Goal: Register for event/course

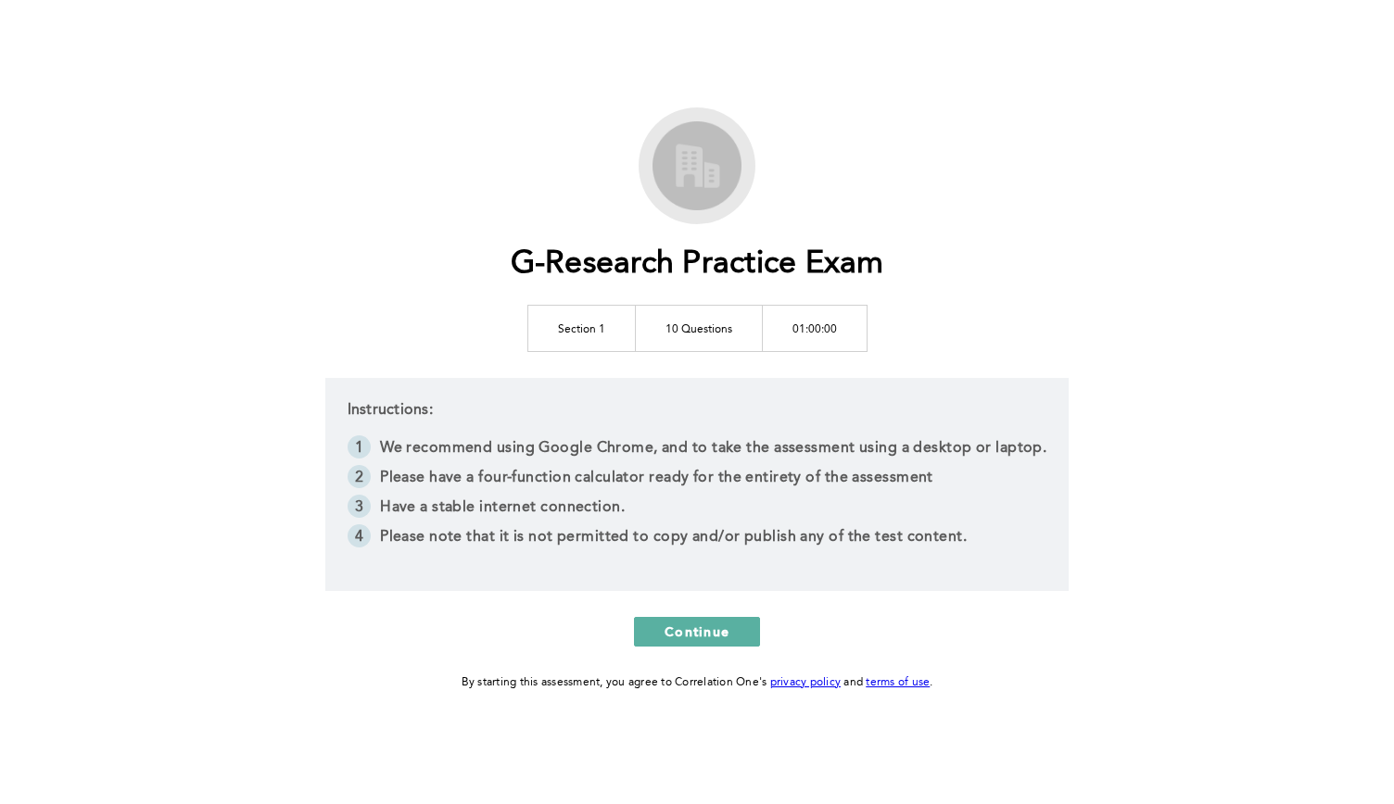
click at [677, 336] on td "10 Questions" at bounding box center [698, 328] width 127 height 46
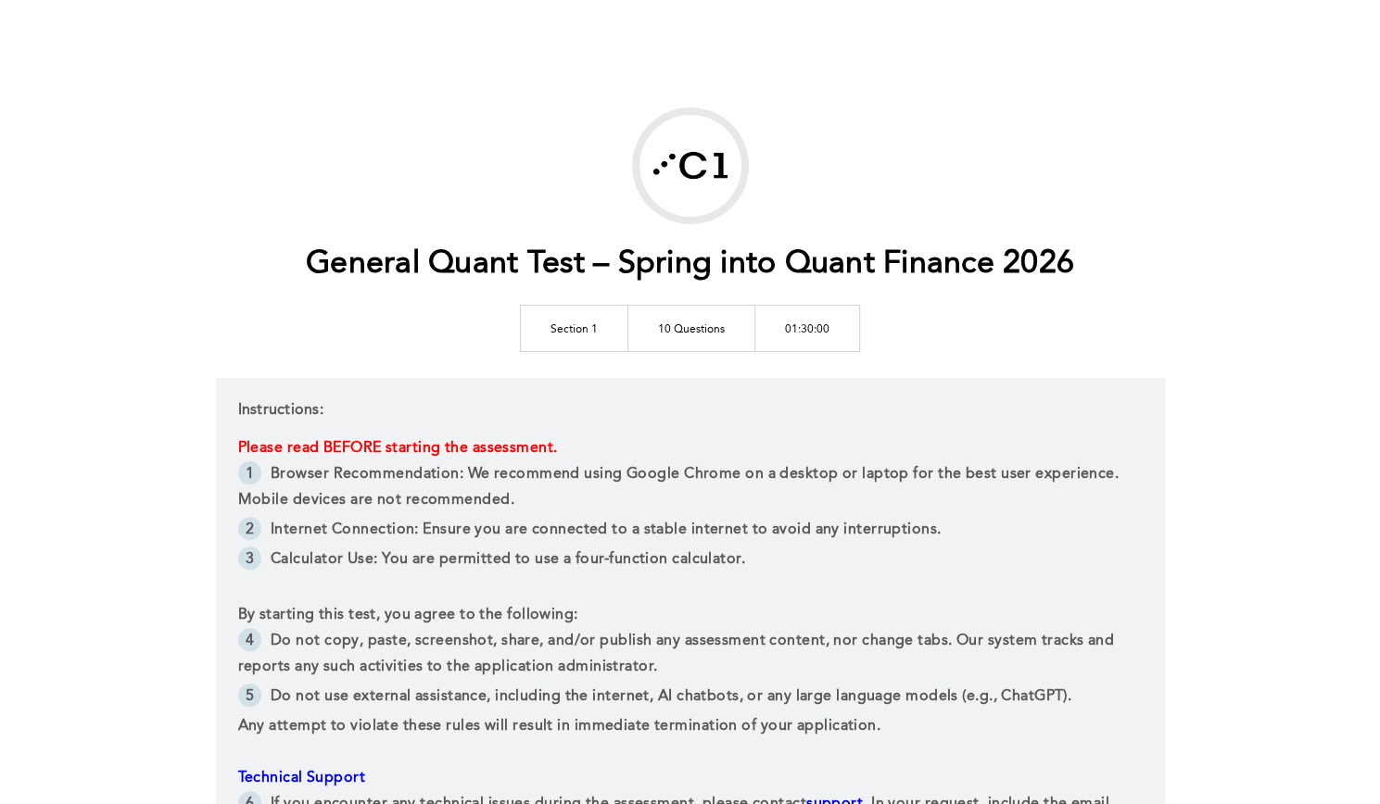
click at [569, 472] on span "Browser Recommendation: We recommend using Google Chrome on a desktop or laptop…" at bounding box center [680, 487] width 885 height 41
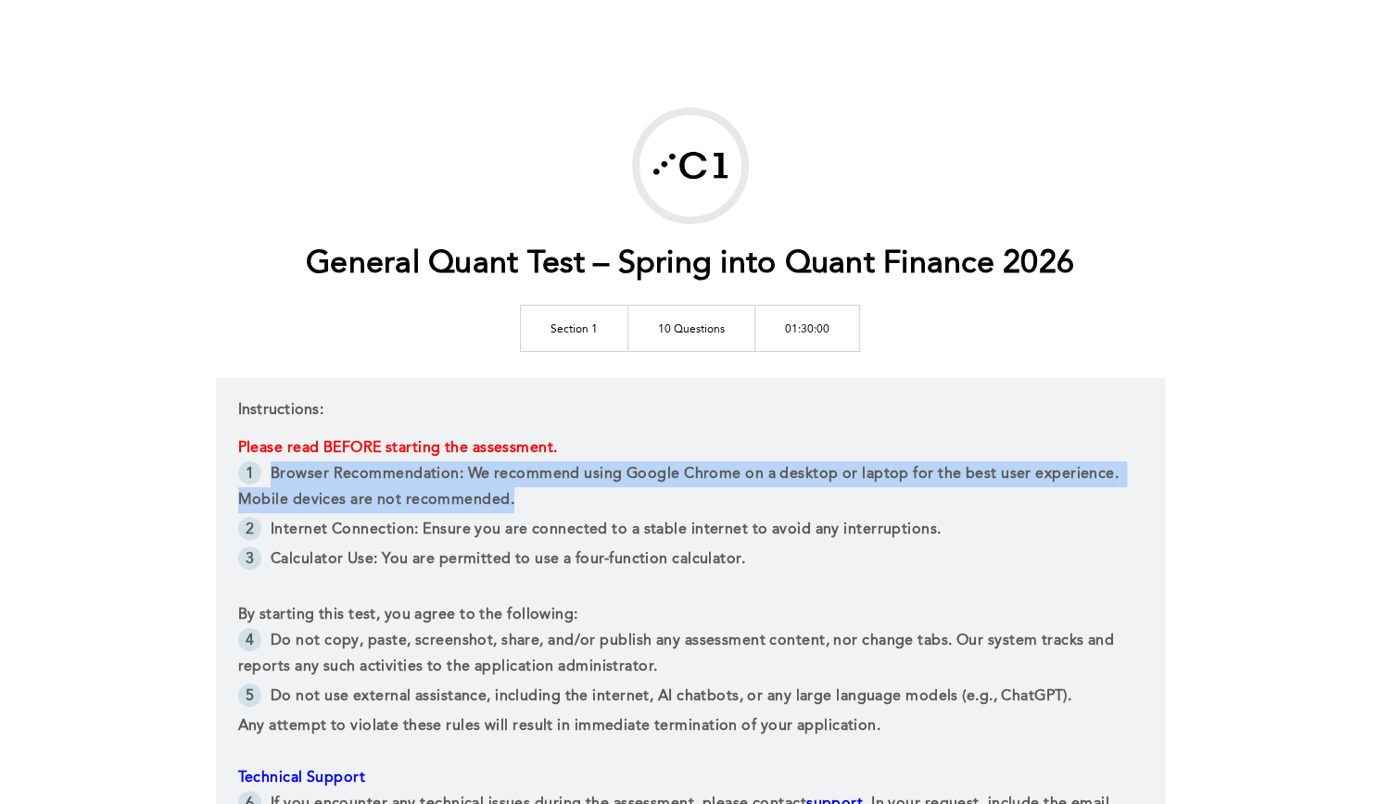
click at [569, 472] on span "Browser Recommendation: We recommend using Google Chrome on a desktop or laptop…" at bounding box center [680, 487] width 885 height 41
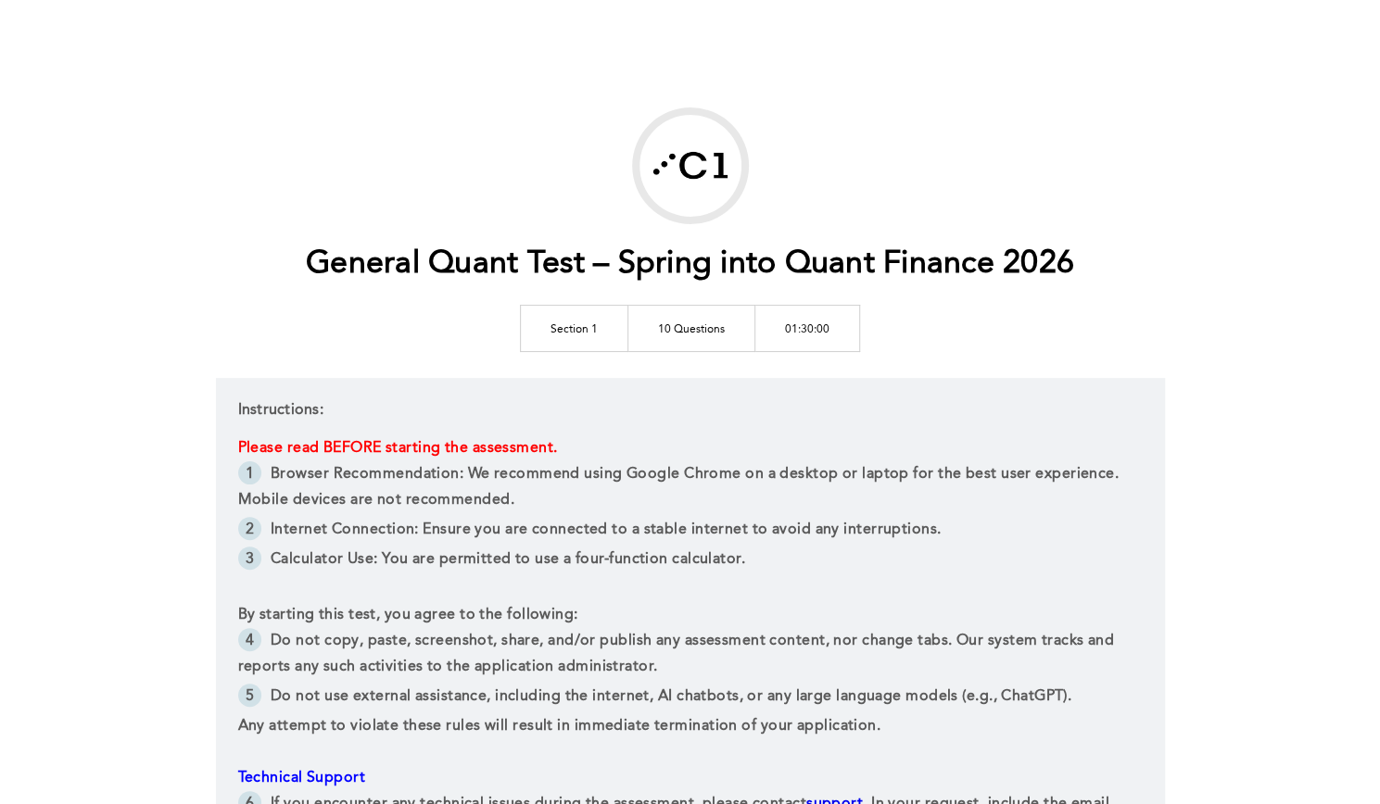
scroll to position [288, 0]
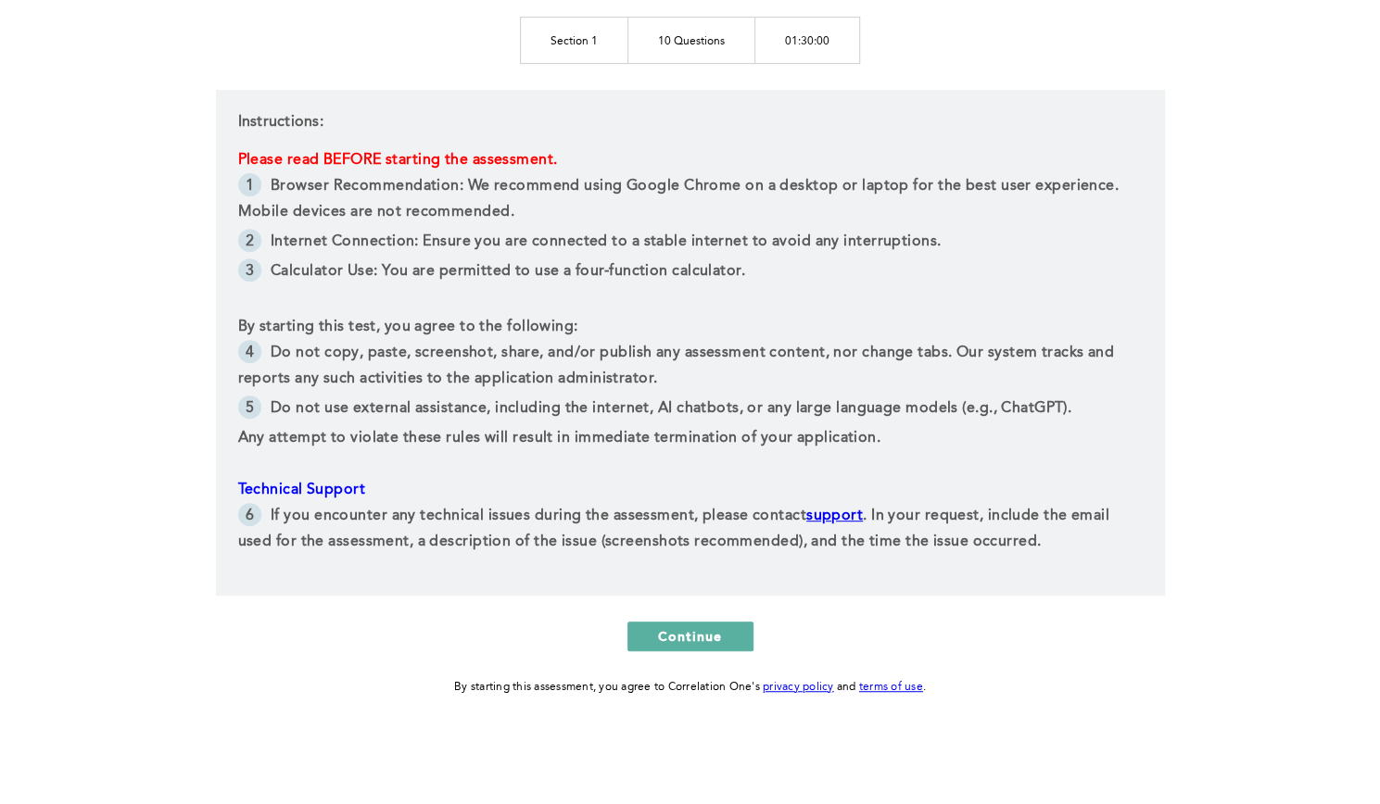
click at [757, 179] on span "Browser Recommendation: We recommend using Google Chrome on a desktop or laptop…" at bounding box center [680, 199] width 885 height 41
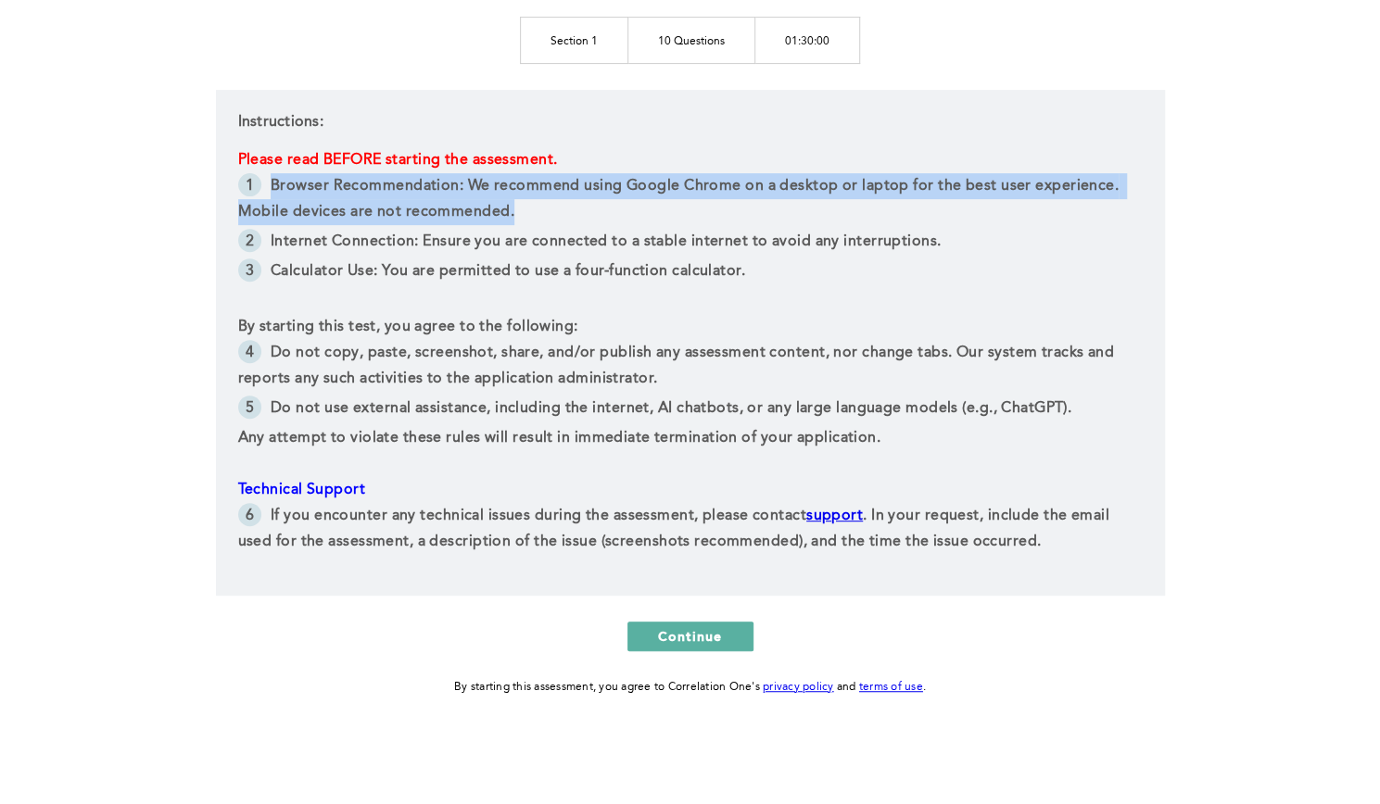
click at [757, 179] on span "Browser Recommendation: We recommend using Google Chrome on a desktop or laptop…" at bounding box center [680, 199] width 885 height 41
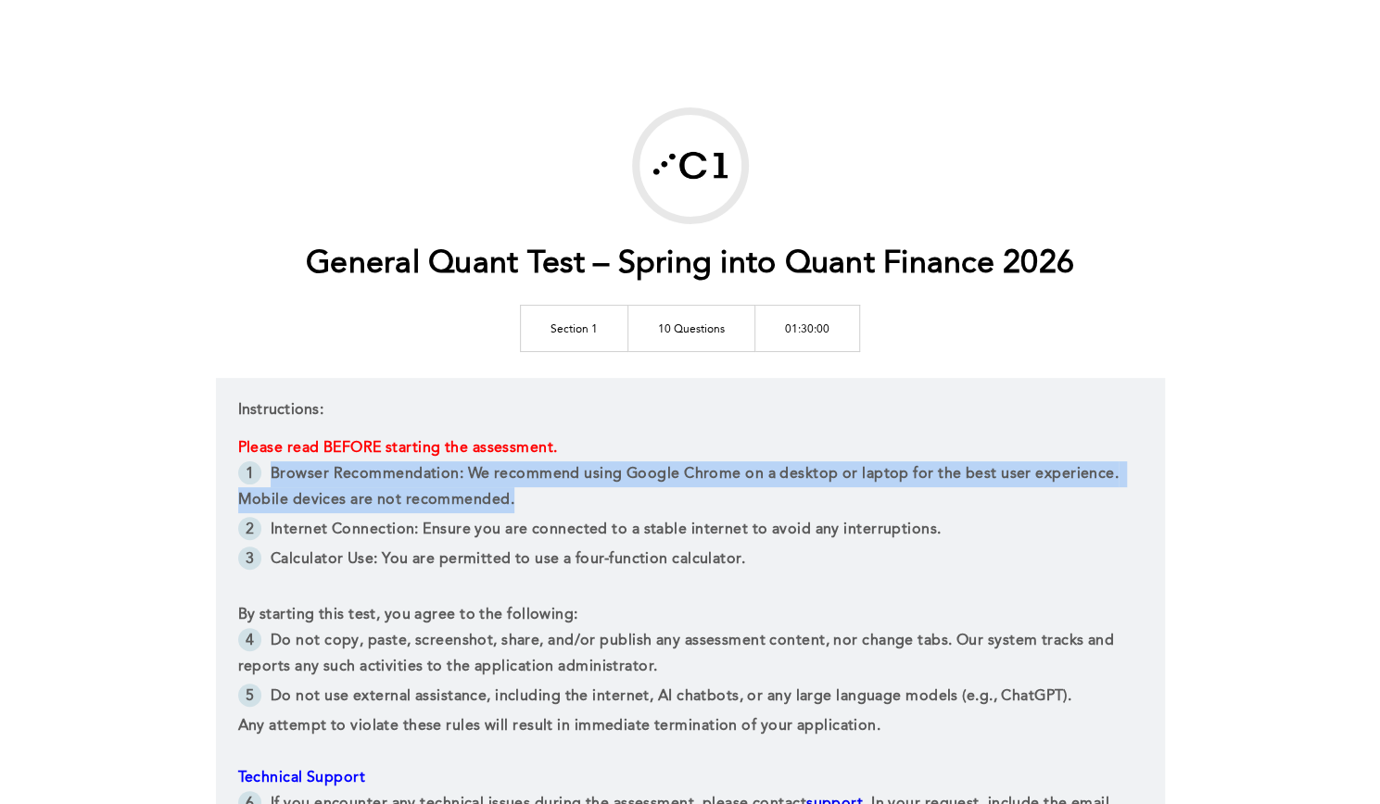
scroll to position [129, 0]
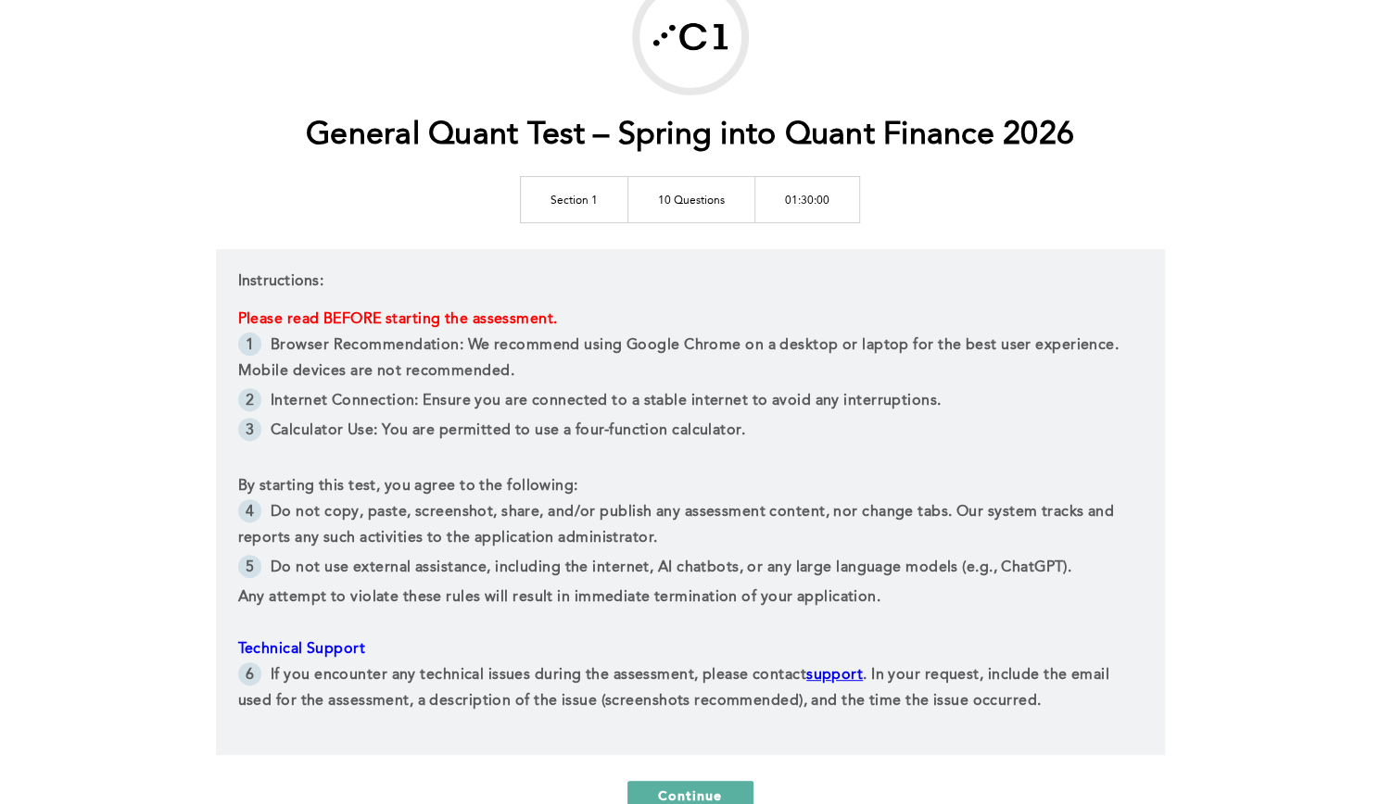
click at [747, 583] on li "Do not use external assistance, including the internet, AI chatbots, or any lar…" at bounding box center [690, 570] width 905 height 30
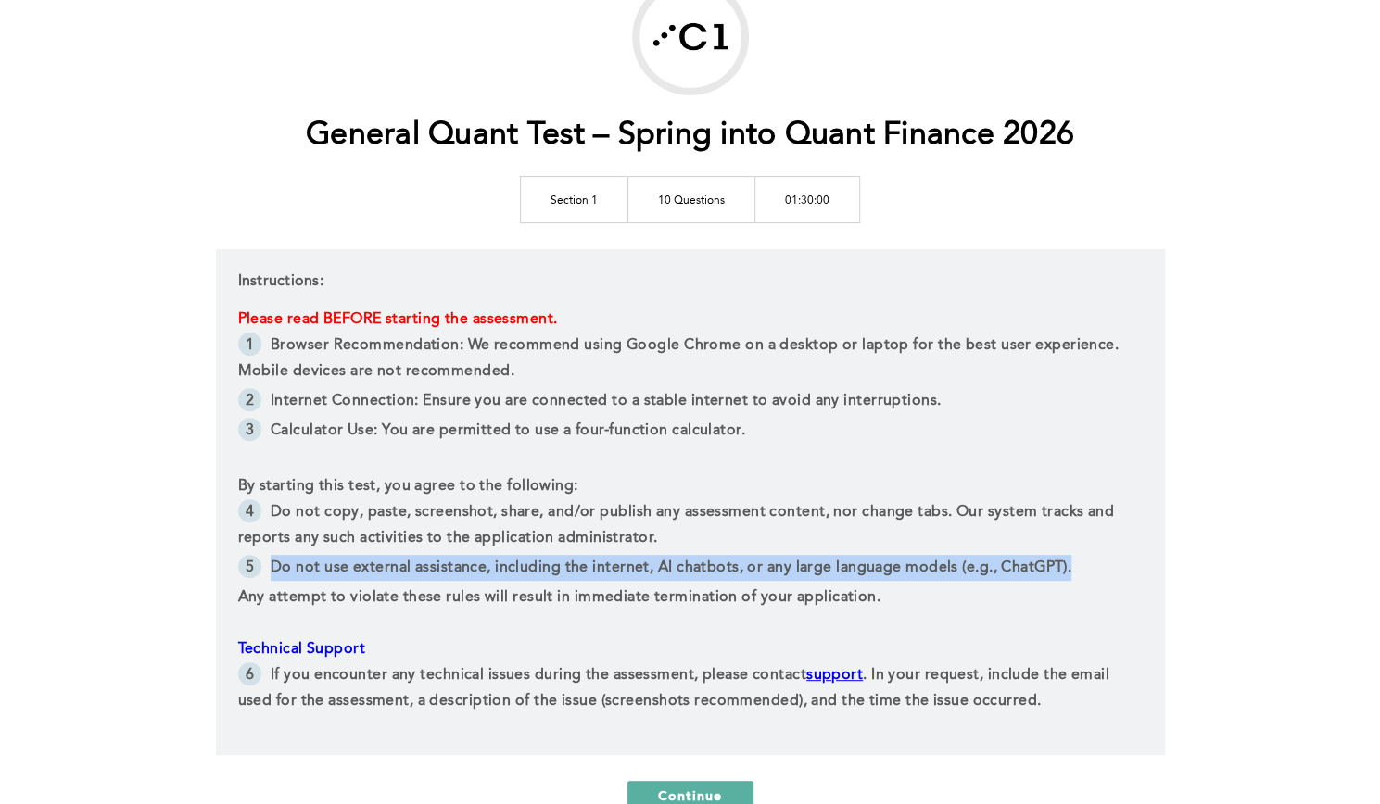
click at [747, 583] on li "Do not use external assistance, including the internet, AI chatbots, or any lar…" at bounding box center [690, 570] width 905 height 30
